Goal: Complete Application Form: Complete application form

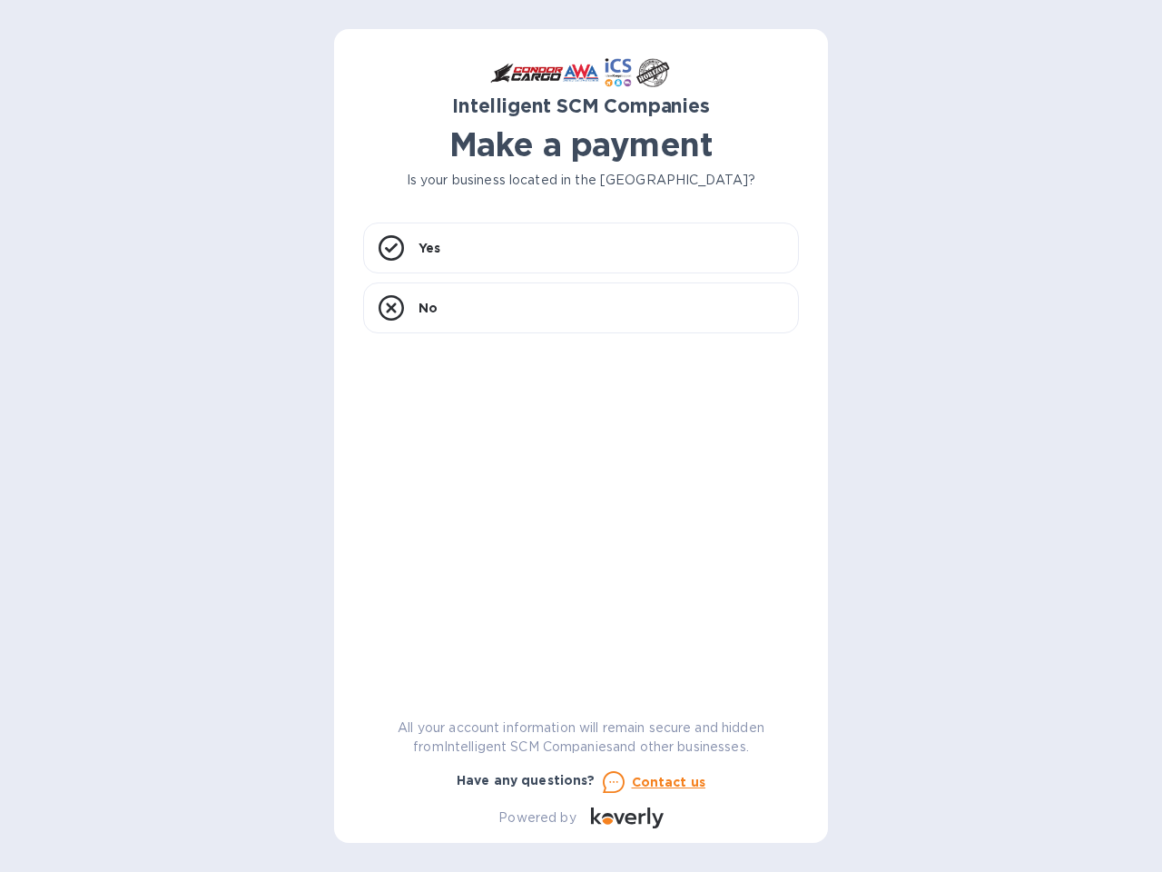
click at [581, 436] on div "Yes No" at bounding box center [581, 451] width 436 height 459
click at [581, 248] on div "Yes" at bounding box center [581, 247] width 436 height 51
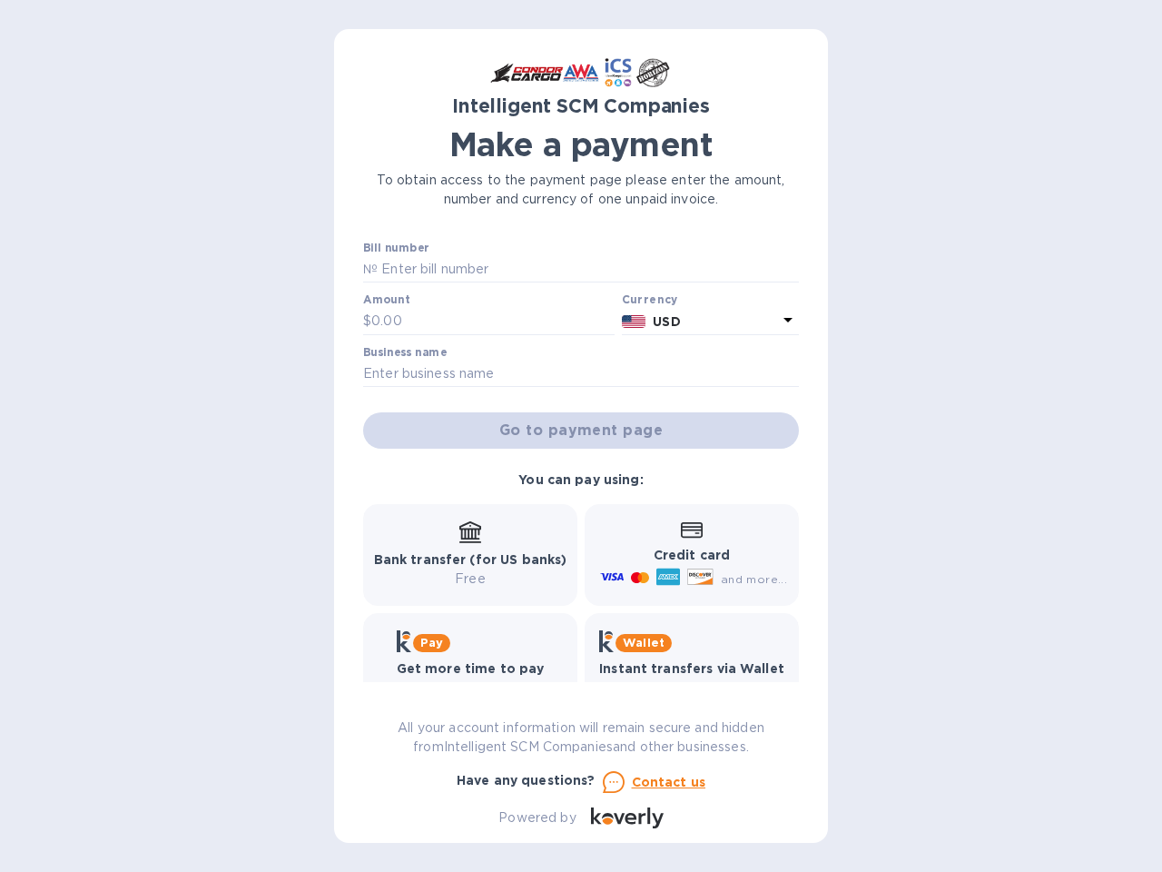
click at [391, 256] on input "text" at bounding box center [588, 269] width 421 height 27
click at [581, 308] on input "text" at bounding box center [492, 321] width 243 height 27
click at [391, 308] on input "text" at bounding box center [492, 321] width 243 height 27
click at [652, 782] on u "Contact us" at bounding box center [669, 781] width 74 height 15
click at [613, 782] on icon at bounding box center [614, 782] width 22 height 22
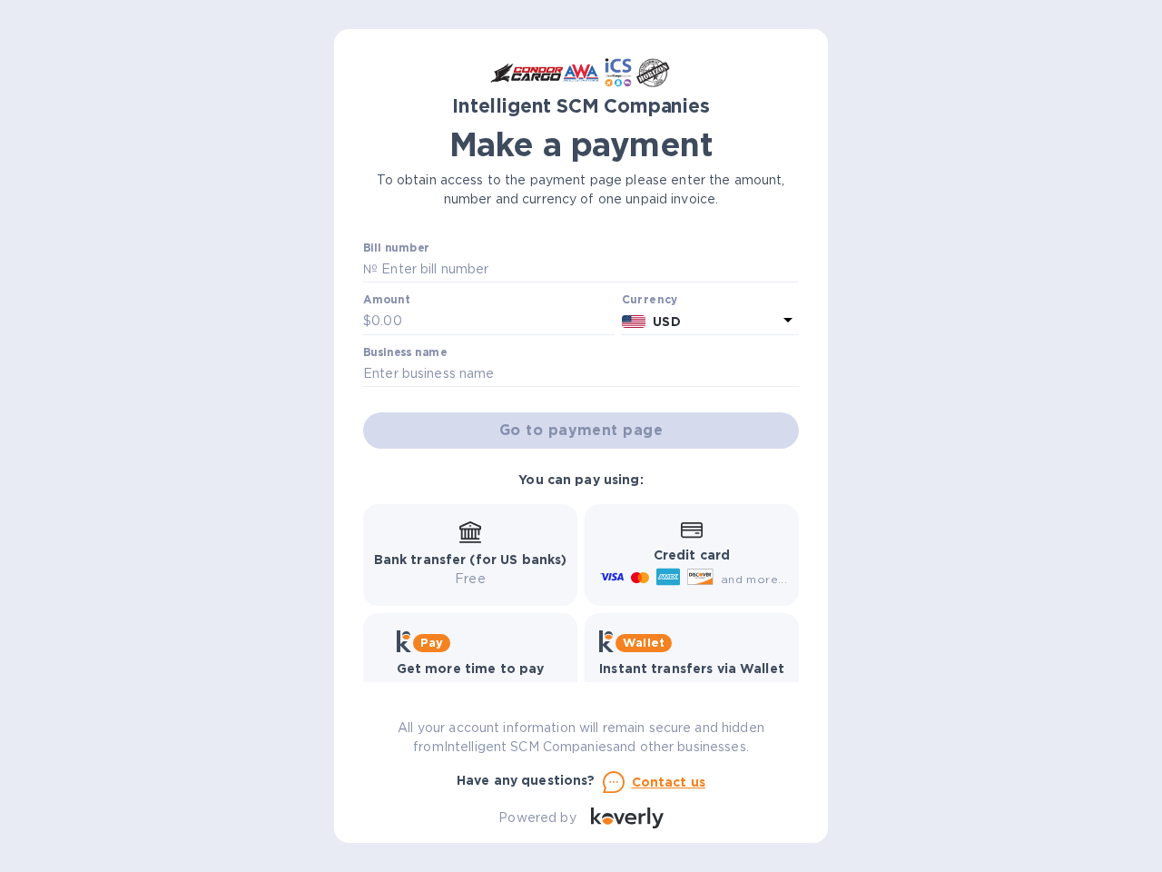
click at [626, 817] on icon at bounding box center [631, 819] width 12 height 12
